Goal: Task Accomplishment & Management: Manage account settings

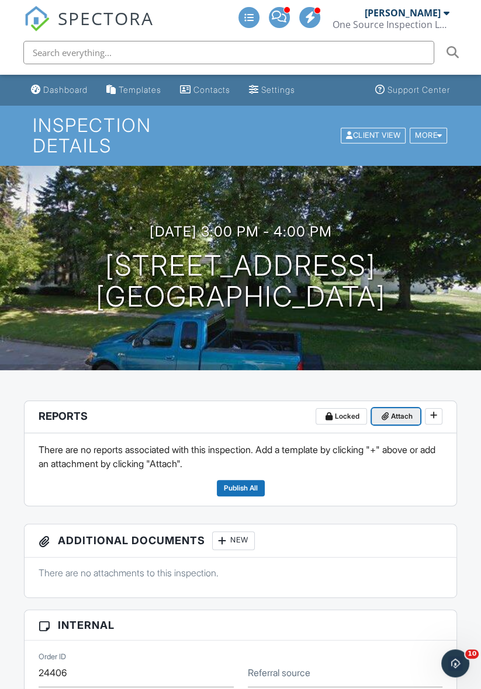
click at [393, 420] on span "Attach" at bounding box center [402, 417] width 22 height 12
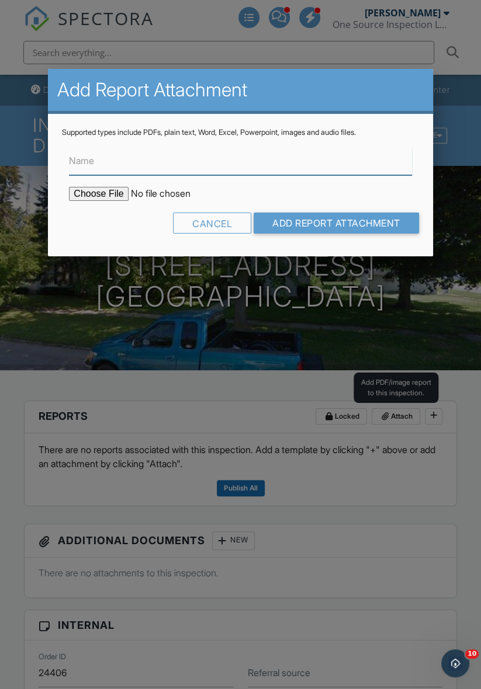
click at [111, 164] on input "Name" at bounding box center [240, 161] width 342 height 29
type input "Radon test"
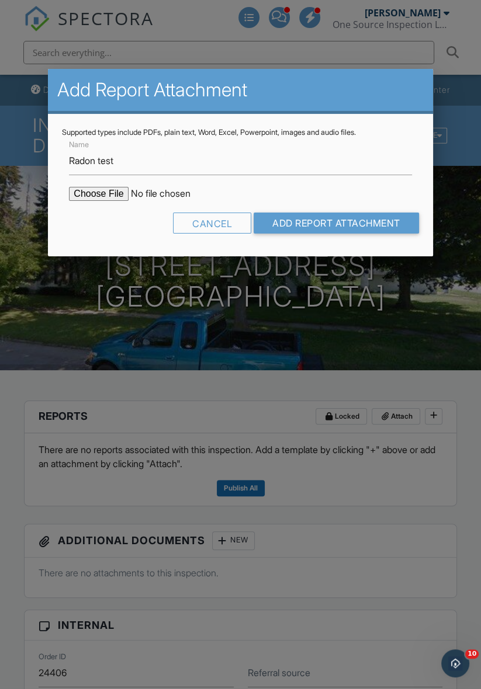
click at [103, 196] on input "file" at bounding box center [168, 194] width 199 height 14
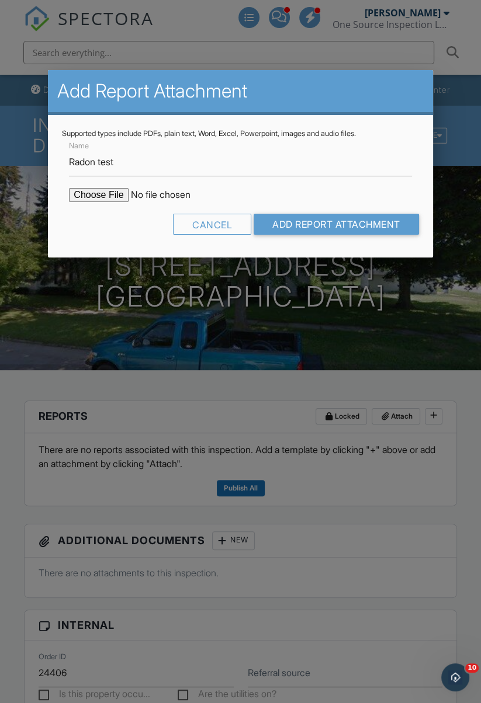
type input "C:\fakepath\217-E-Main-St202509281049.pdf"
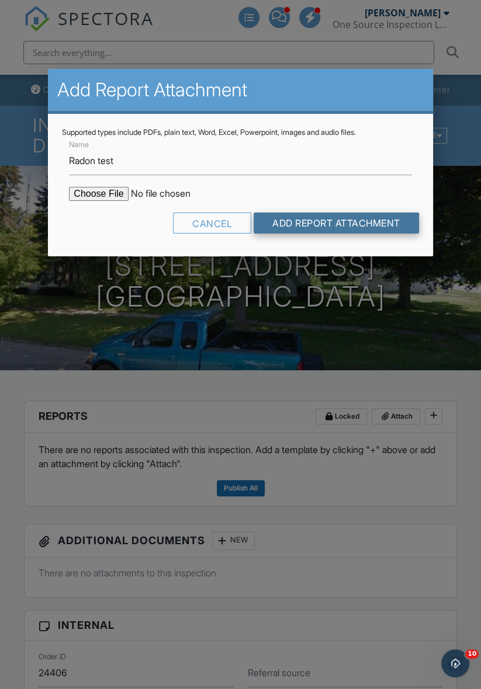
click at [337, 231] on input "Add Report Attachment" at bounding box center [336, 223] width 165 height 21
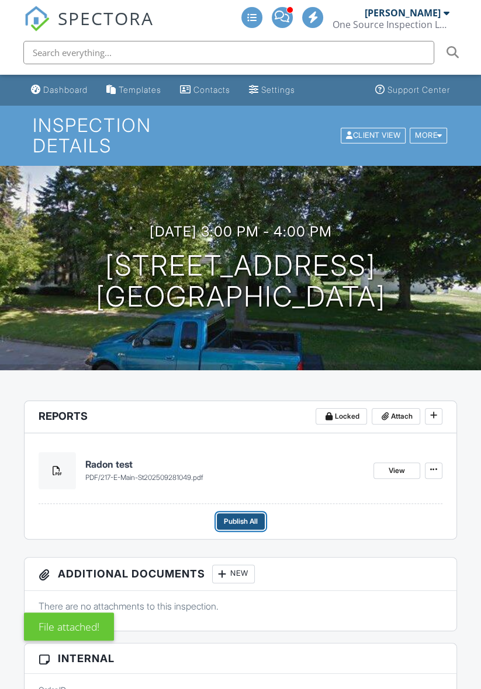
click at [251, 522] on span "Publish All" at bounding box center [241, 522] width 34 height 12
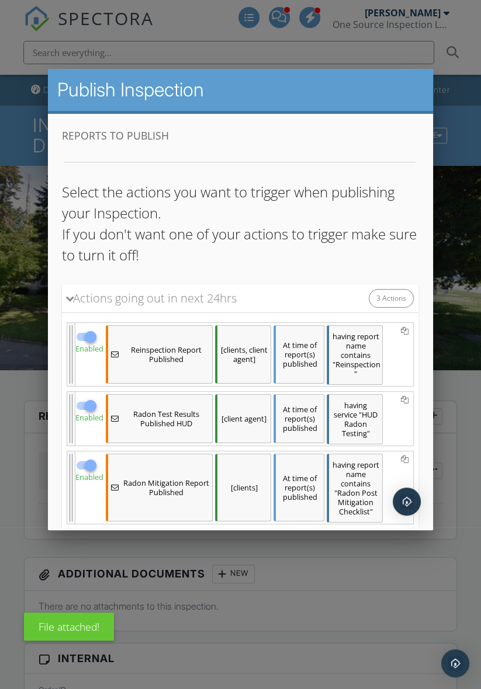
click at [280, 542] on div "Save & Publish" at bounding box center [240, 555] width 161 height 32
